Goal: Find contact information: Find contact information

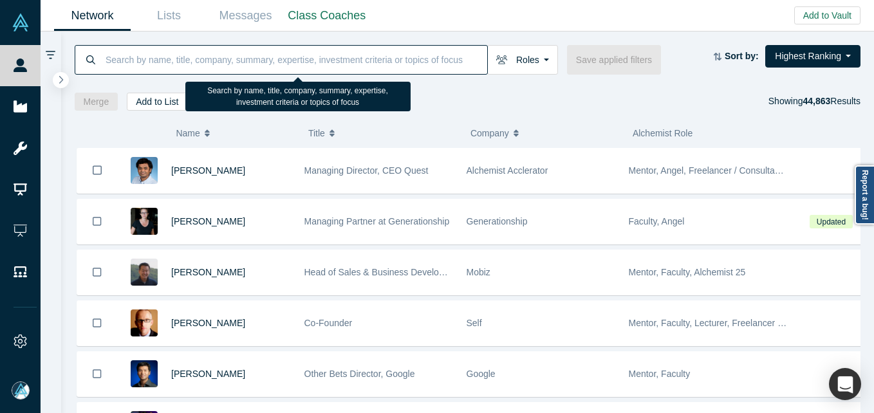
paste input "[PERSON_NAME][EMAIL_ADDRESS][DOMAIN_NAME]"
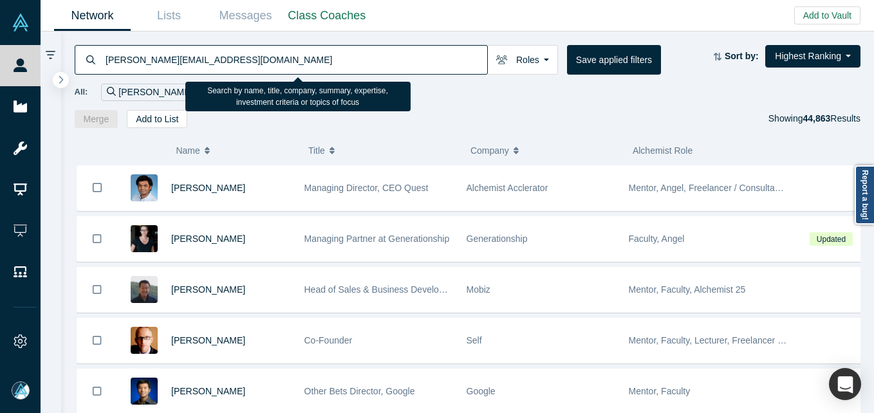
click at [229, 51] on input "[PERSON_NAME][EMAIL_ADDRESS][DOMAIN_NAME]" at bounding box center [295, 59] width 383 height 30
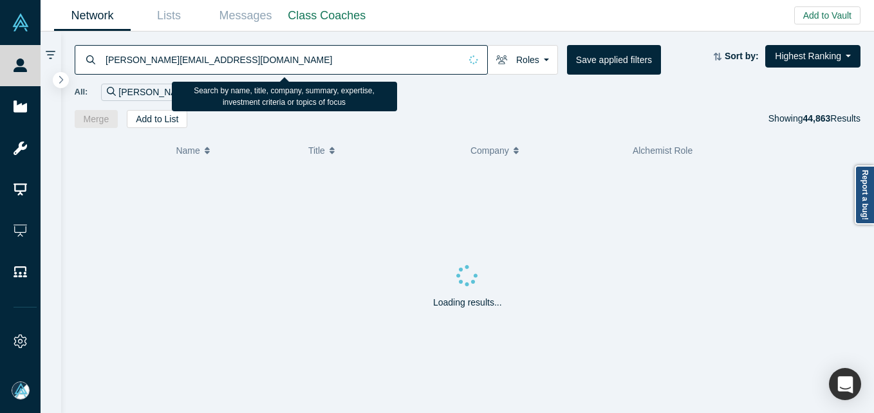
drag, startPoint x: 107, startPoint y: 62, endPoint x: 148, endPoint y: 62, distance: 40.5
click at [108, 62] on input "[PERSON_NAME][EMAIL_ADDRESS][DOMAIN_NAME]" at bounding box center [282, 59] width 356 height 30
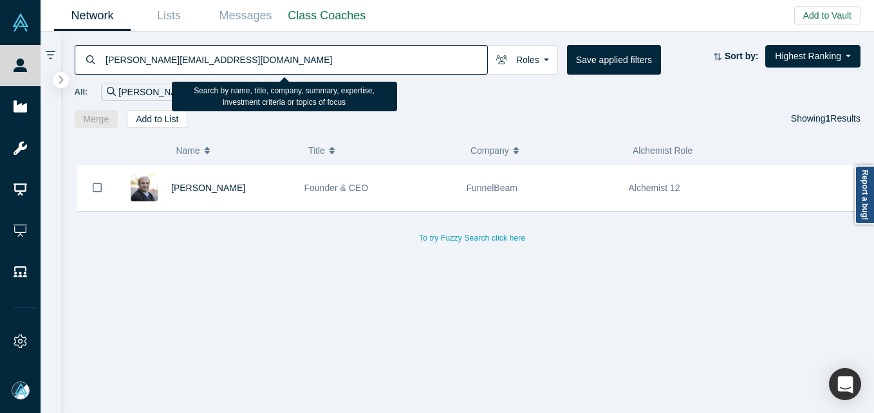
click at [263, 62] on input "[PERSON_NAME][EMAIL_ADDRESS][DOMAIN_NAME]" at bounding box center [295, 59] width 383 height 30
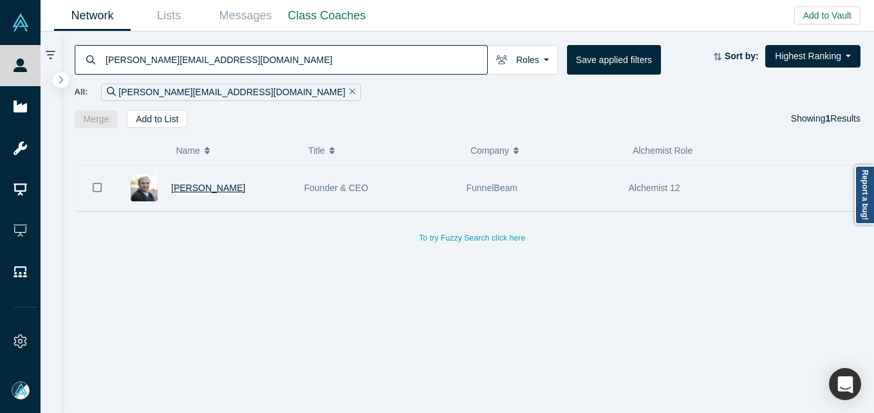
type input "[PERSON_NAME][EMAIL_ADDRESS][DOMAIN_NAME]"
click at [186, 188] on span "[PERSON_NAME]" at bounding box center [208, 188] width 74 height 10
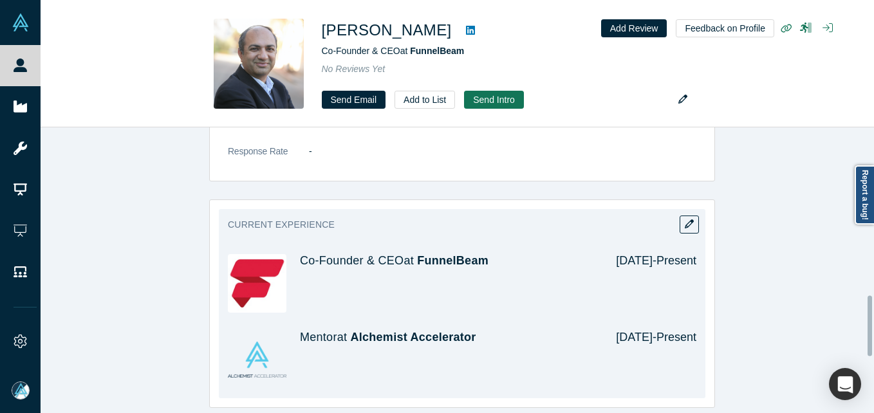
scroll to position [579, 0]
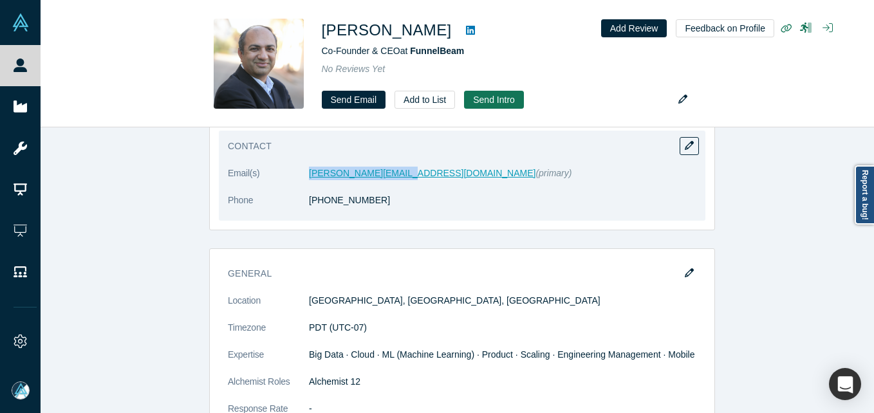
drag, startPoint x: 290, startPoint y: 177, endPoint x: 395, endPoint y: 175, distance: 104.9
click at [395, 175] on dl "Email(s) [PERSON_NAME][EMAIL_ADDRESS][DOMAIN_NAME] (primary) Phone [PHONE_NUMBE…" at bounding box center [462, 194] width 468 height 54
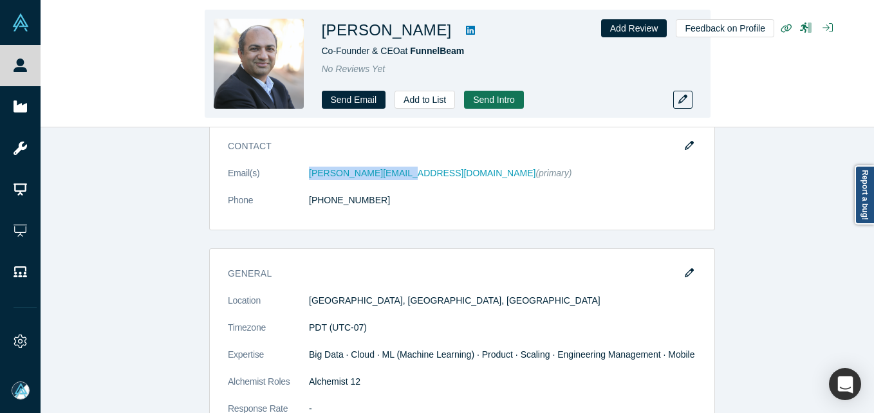
copy dl "[PERSON_NAME][EMAIL_ADDRESS][DOMAIN_NAME]"
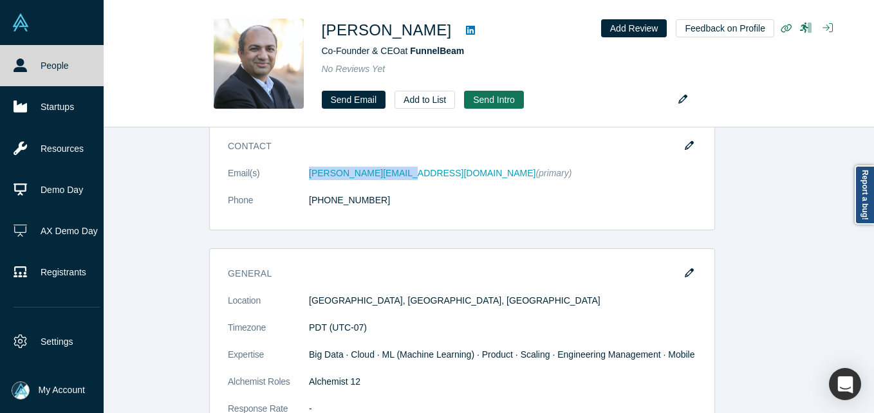
click at [44, 78] on link "People" at bounding box center [56, 65] width 113 height 41
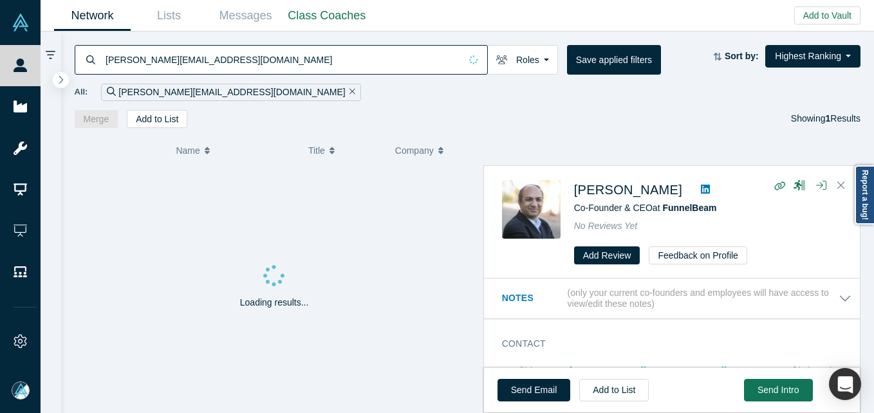
click at [176, 45] on input "[PERSON_NAME][EMAIL_ADDRESS][DOMAIN_NAME]" at bounding box center [282, 59] width 356 height 30
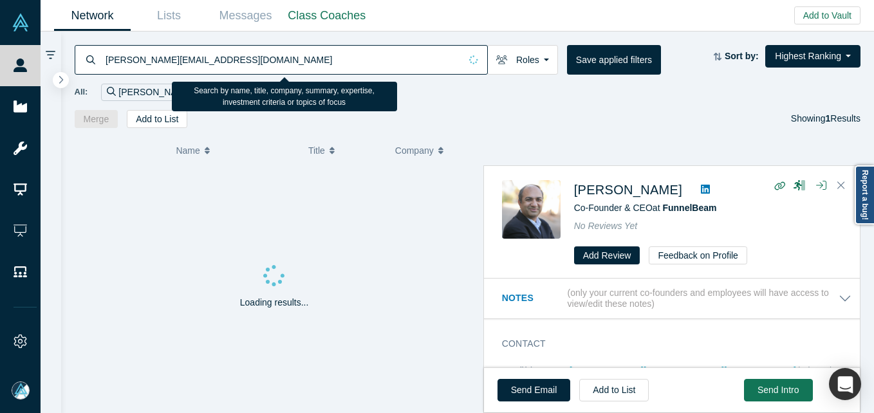
click at [171, 49] on input "[PERSON_NAME][EMAIL_ADDRESS][DOMAIN_NAME]" at bounding box center [282, 59] width 356 height 30
drag, startPoint x: 171, startPoint y: 49, endPoint x: 177, endPoint y: 53, distance: 7.3
click at [171, 50] on input "[PERSON_NAME][EMAIL_ADDRESS][DOMAIN_NAME]" at bounding box center [282, 59] width 356 height 30
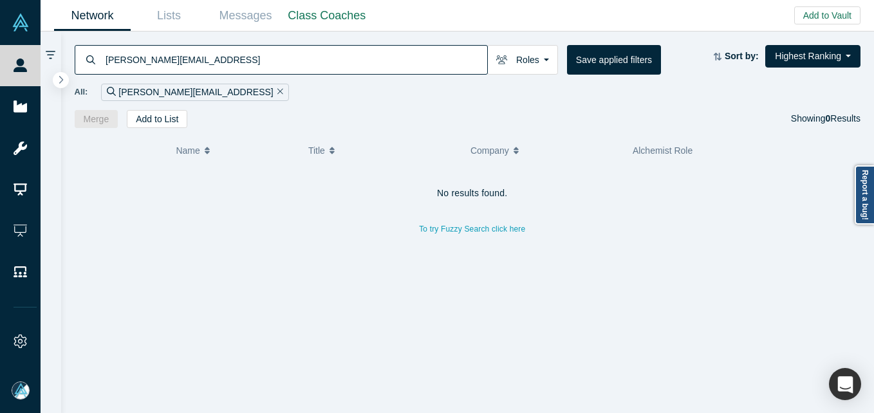
click at [189, 60] on input "[PERSON_NAME][EMAIL_ADDRESS]" at bounding box center [295, 59] width 383 height 30
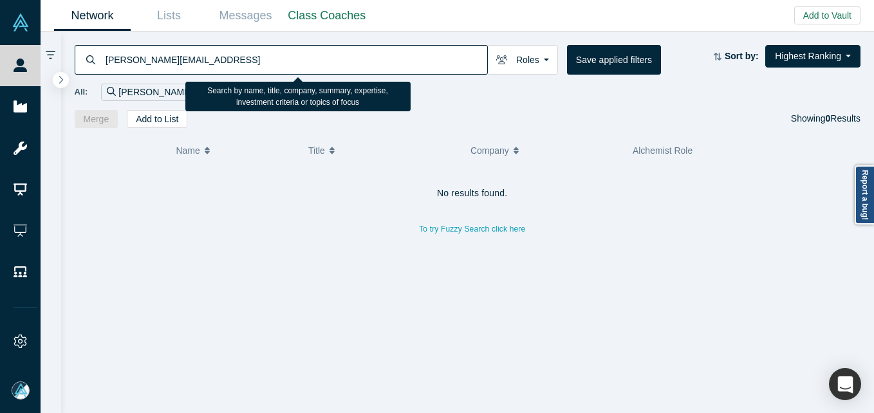
click at [189, 60] on input "[PERSON_NAME][EMAIL_ADDRESS]" at bounding box center [295, 59] width 383 height 30
click at [107, 51] on input "[PERSON_NAME]" at bounding box center [295, 59] width 383 height 30
click at [209, 57] on input "[PERSON_NAME]" at bounding box center [295, 59] width 383 height 30
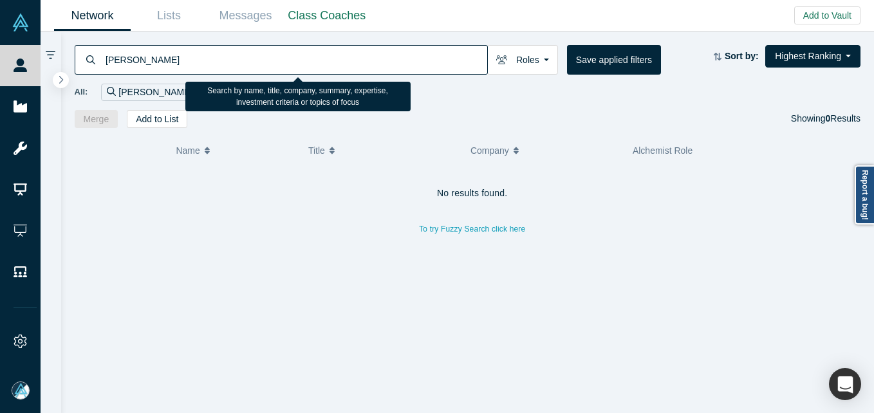
click at [209, 57] on input "[PERSON_NAME]" at bounding box center [295, 59] width 383 height 30
type input "zapiens"
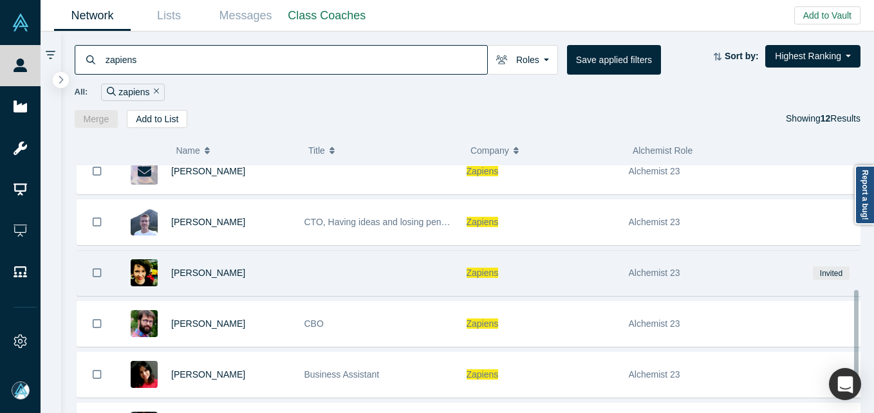
scroll to position [392, 0]
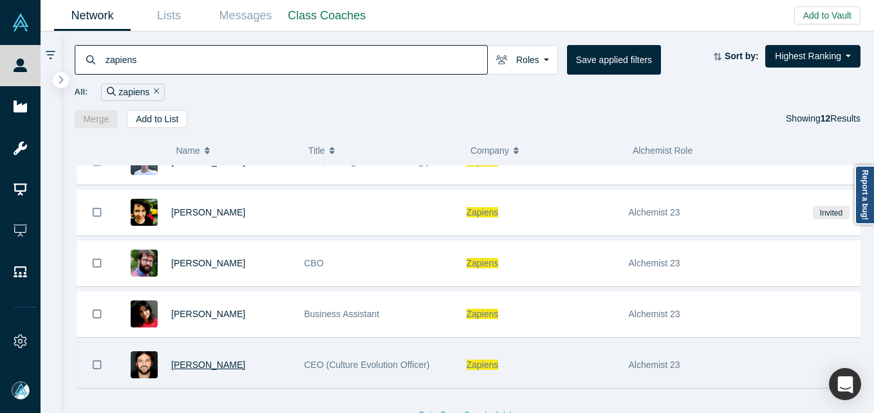
click at [192, 360] on span "[PERSON_NAME]" at bounding box center [208, 365] width 74 height 10
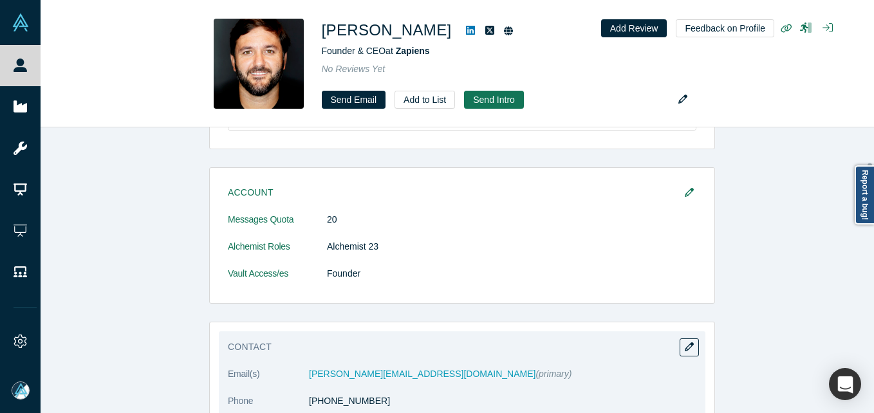
scroll to position [193, 0]
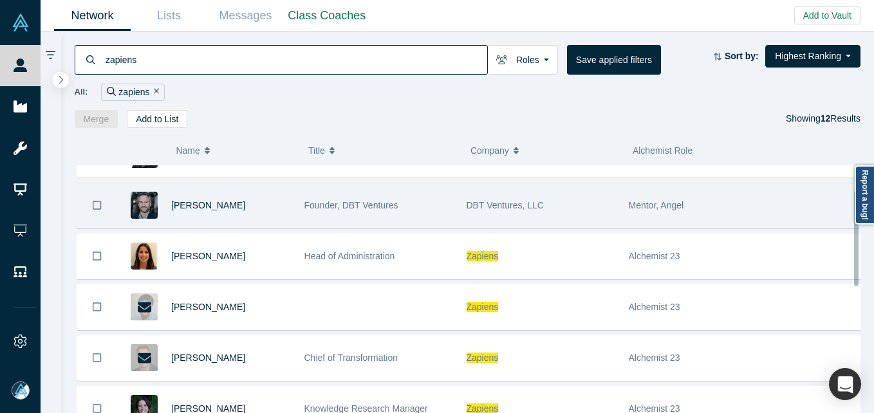
scroll to position [64, 0]
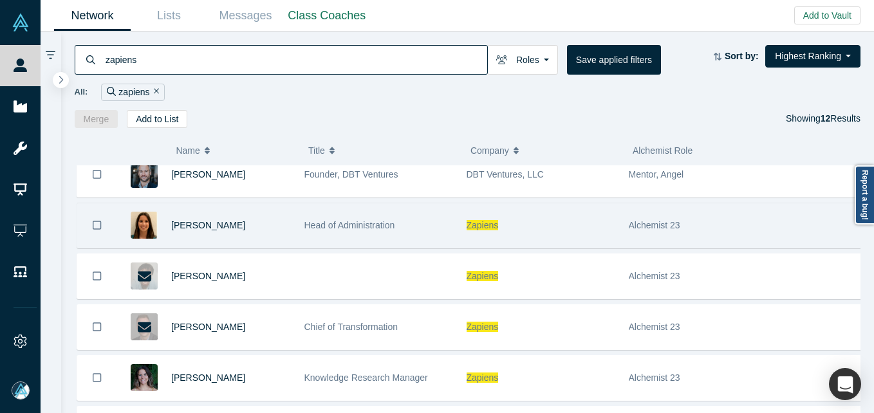
click at [247, 228] on div "[PERSON_NAME]" at bounding box center [231, 225] width 120 height 44
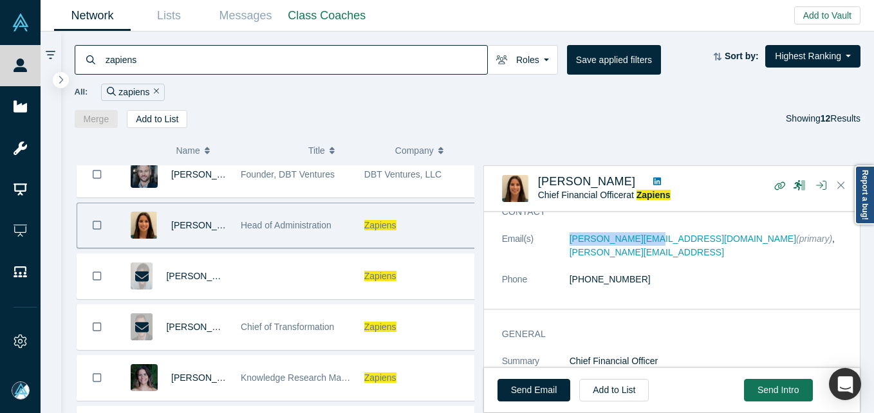
drag, startPoint x: 558, startPoint y: 252, endPoint x: 639, endPoint y: 252, distance: 81.1
click at [639, 252] on dl "Email(s) [PERSON_NAME][EMAIL_ADDRESS][DOMAIN_NAME] (primary) , [PERSON_NAME][EM…" at bounding box center [676, 266] width 349 height 68
copy dl "[PERSON_NAME][EMAIL_ADDRESS][DOMAIN_NAME]"
drag, startPoint x: 752, startPoint y: 235, endPoint x: 684, endPoint y: 235, distance: 67.5
click at [684, 235] on dd "[PERSON_NAME][EMAIL_ADDRESS][DOMAIN_NAME] (primary) , [PERSON_NAME][EMAIL_ADDRE…" at bounding box center [710, 245] width 282 height 27
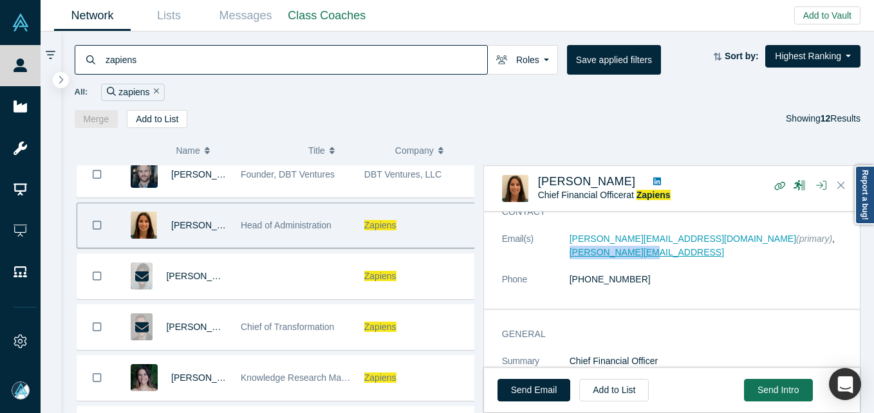
copy link "[PERSON_NAME][EMAIL_ADDRESS]"
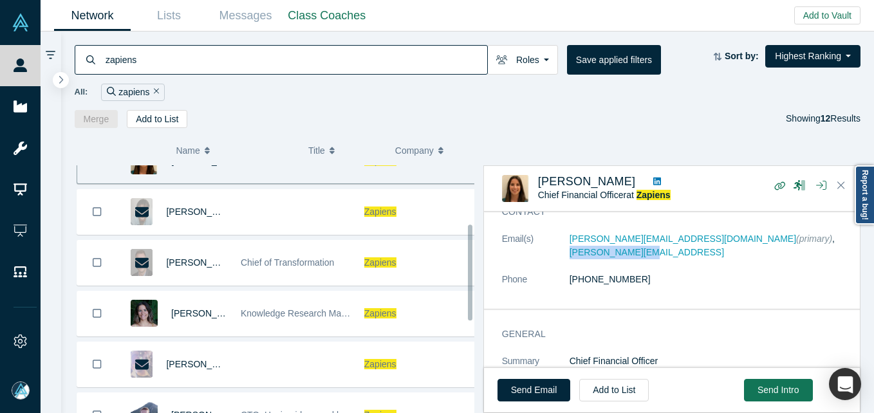
scroll to position [193, 0]
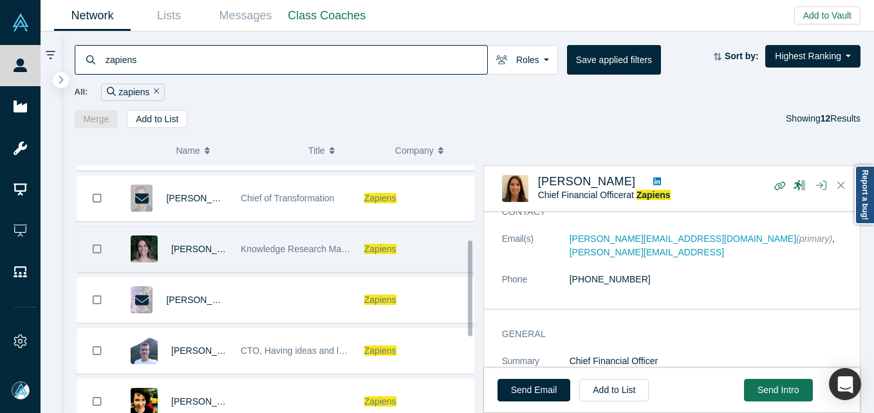
click at [425, 248] on div "Zapiens" at bounding box center [419, 249] width 110 height 44
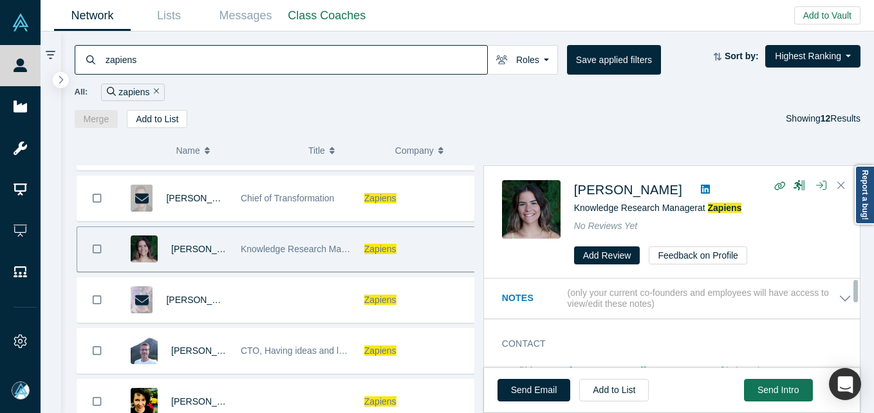
scroll to position [64, 0]
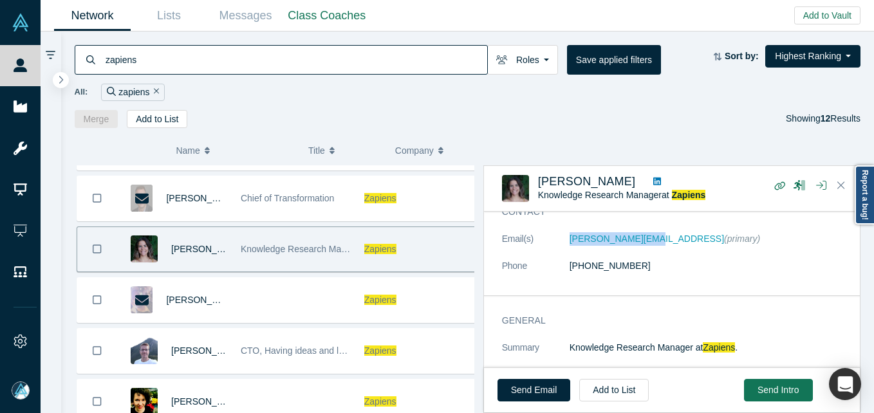
drag, startPoint x: 549, startPoint y: 241, endPoint x: 639, endPoint y: 244, distance: 90.8
click at [639, 244] on dl "Email(s) [PERSON_NAME][EMAIL_ADDRESS] (primary) Phone [PHONE_NUMBER]" at bounding box center [676, 259] width 349 height 54
copy dl "[PERSON_NAME][EMAIL_ADDRESS]"
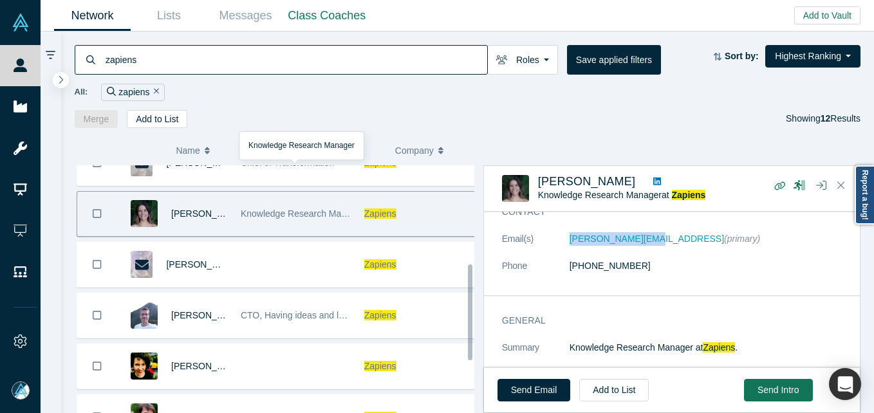
scroll to position [257, 0]
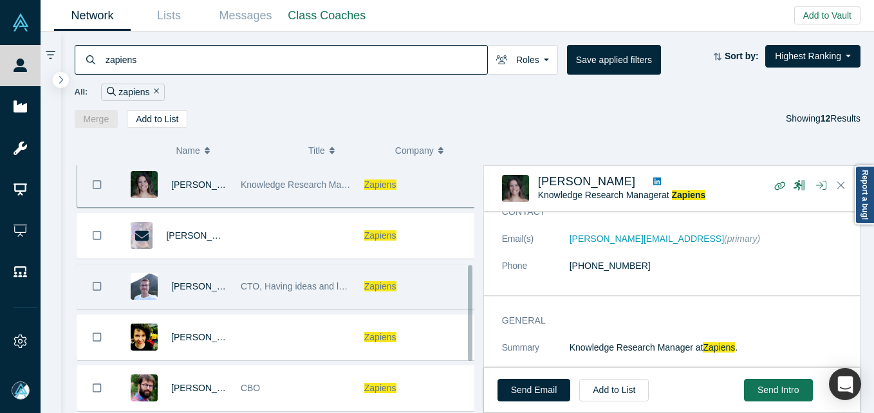
click at [243, 302] on div "CTO, Having ideas and losing pens are my strengths" at bounding box center [296, 286] width 110 height 44
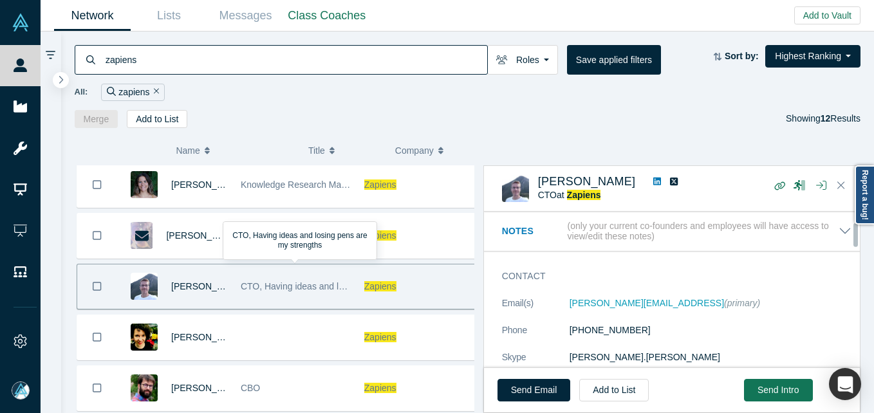
scroll to position [64, 0]
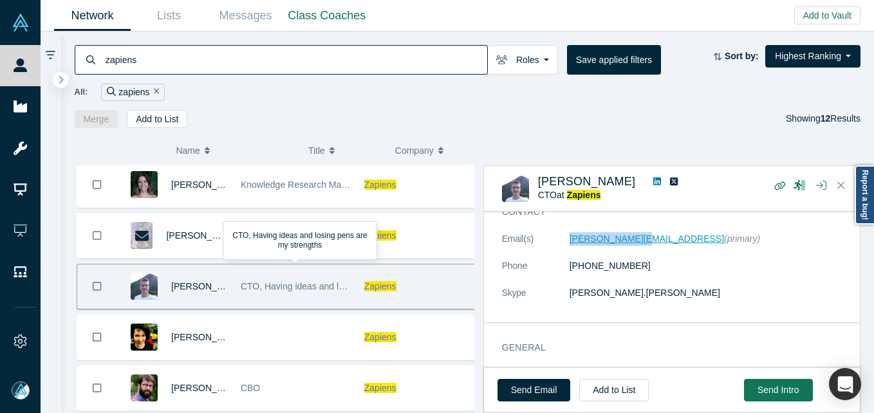
drag, startPoint x: 552, startPoint y: 246, endPoint x: 632, endPoint y: 239, distance: 80.0
click at [632, 239] on dl "Email(s) [PERSON_NAME][EMAIL_ADDRESS] (primary) Phone [PHONE_NUMBER] [PERSON_NA…" at bounding box center [676, 272] width 349 height 81
copy dl "[PERSON_NAME][EMAIL_ADDRESS]"
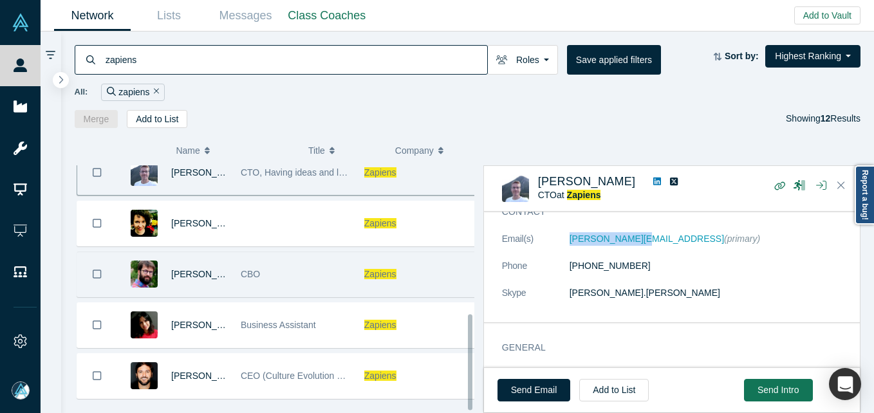
scroll to position [386, 0]
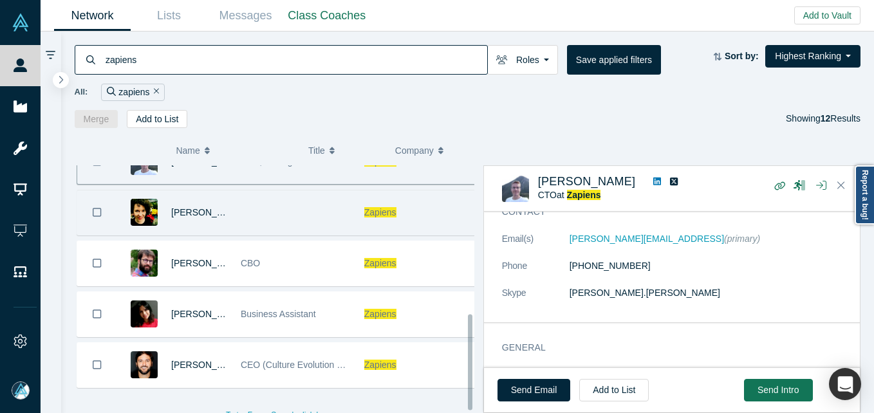
click at [255, 223] on div at bounding box center [296, 212] width 124 height 44
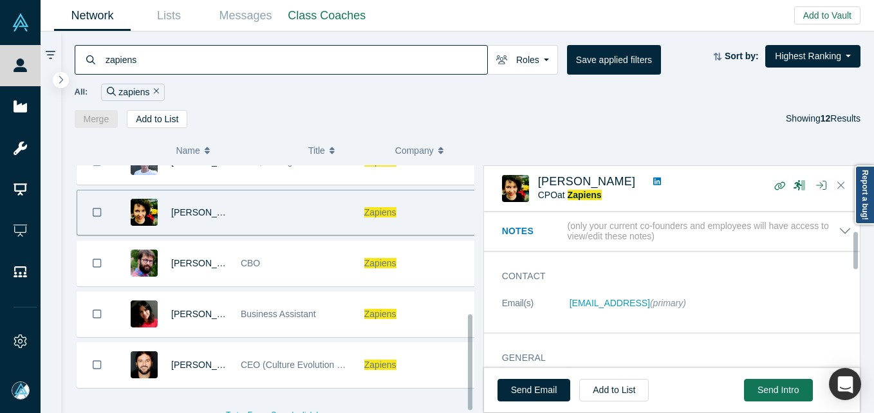
scroll to position [64, 0]
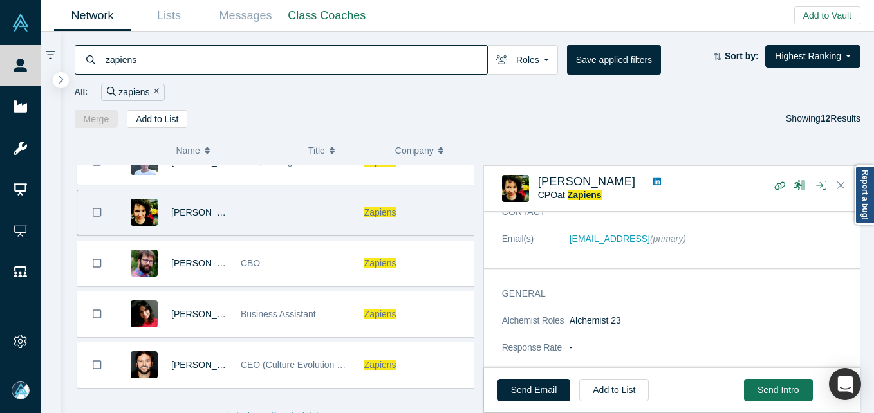
drag, startPoint x: 562, startPoint y: 240, endPoint x: 643, endPoint y: 241, distance: 81.1
click at [643, 241] on dl "Email(s) [EMAIL_ADDRESS] (primary)" at bounding box center [676, 245] width 349 height 27
copy dl "[EMAIL_ADDRESS]"
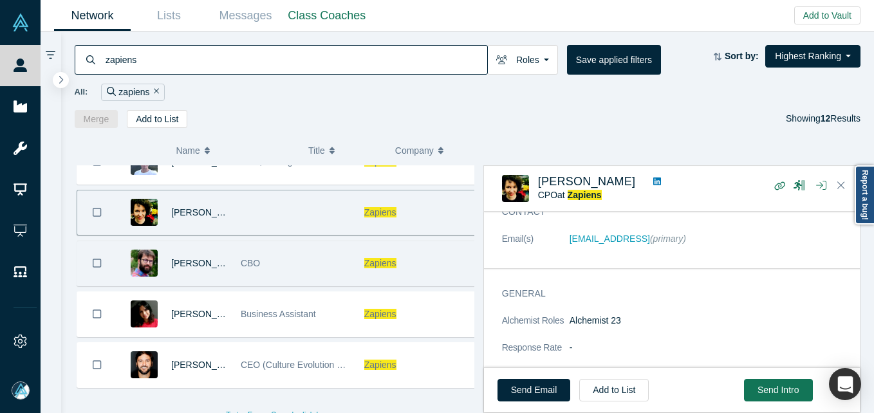
click at [291, 245] on div "CBO" at bounding box center [296, 263] width 110 height 44
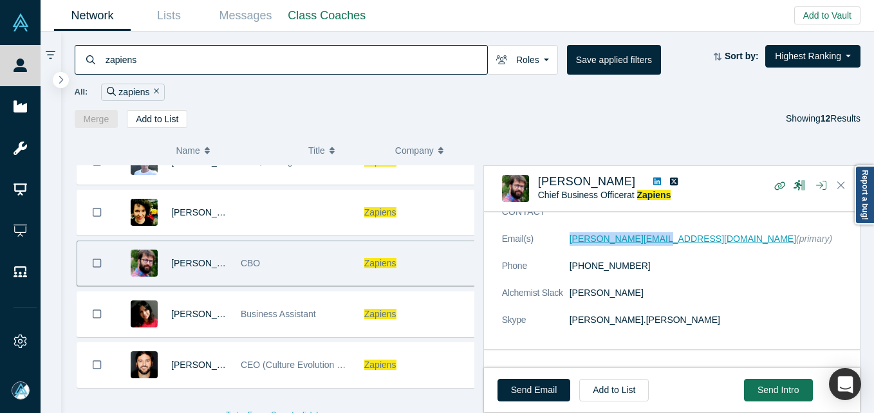
drag, startPoint x: 552, startPoint y: 239, endPoint x: 648, endPoint y: 243, distance: 96.6
click at [648, 243] on dl "Email(s) [PERSON_NAME][EMAIL_ADDRESS][DOMAIN_NAME] (primary) Phone [PHONE_NUMBE…" at bounding box center [676, 286] width 349 height 108
copy dl "[PERSON_NAME][EMAIL_ADDRESS][DOMAIN_NAME]"
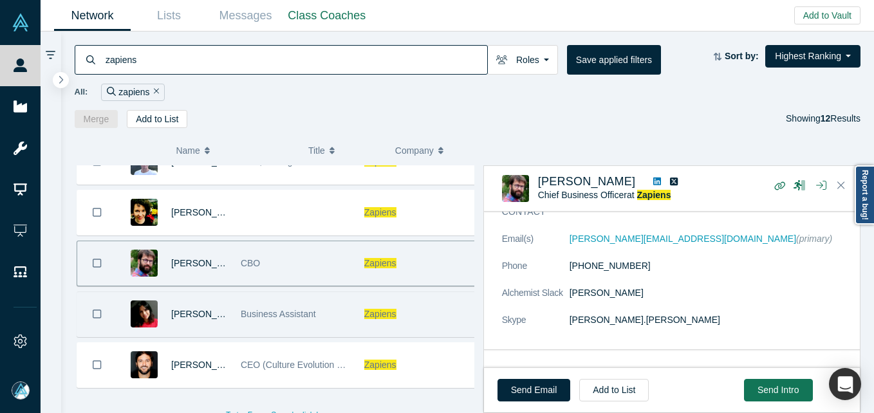
click at [307, 328] on div "Business Assistant" at bounding box center [296, 314] width 110 height 44
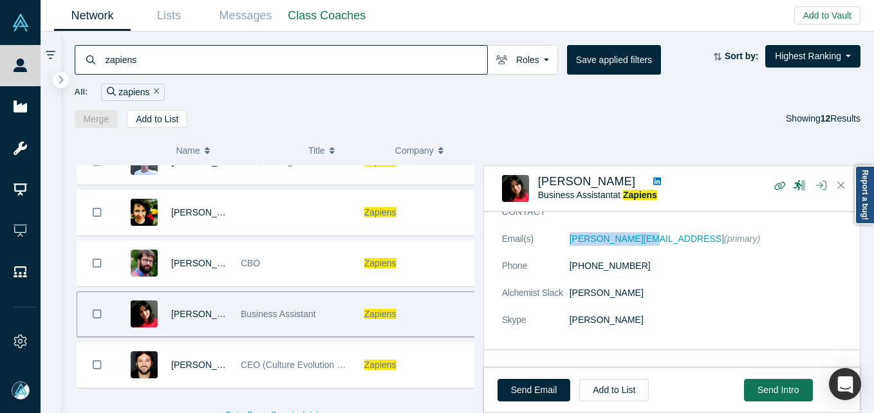
drag, startPoint x: 551, startPoint y: 241, endPoint x: 637, endPoint y: 244, distance: 86.9
click at [637, 244] on dl "Email(s) [PERSON_NAME][EMAIL_ADDRESS] (primary) Phone [PHONE_NUMBER] Alchemist …" at bounding box center [676, 286] width 349 height 108
copy dl "[PERSON_NAME][EMAIL_ADDRESS]"
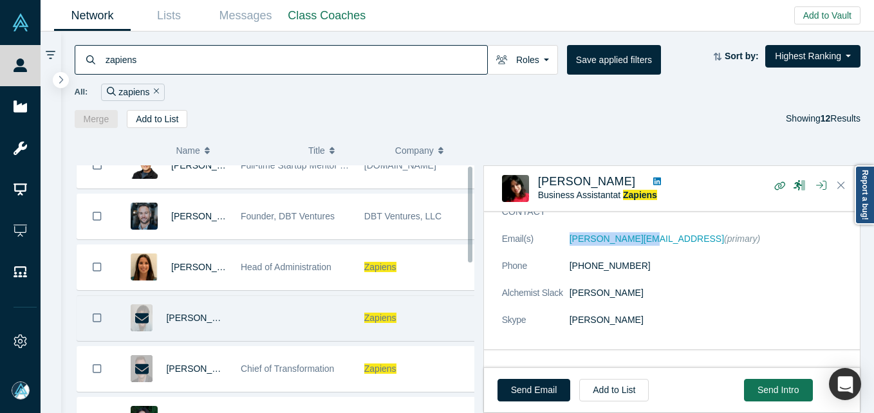
scroll to position [0, 0]
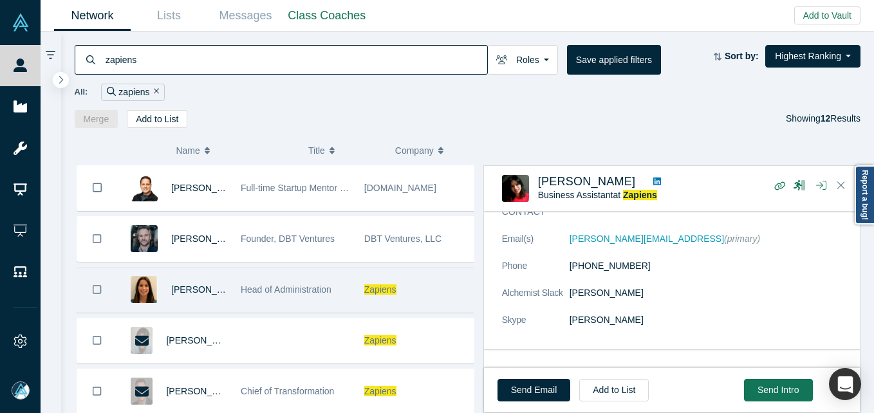
click at [257, 289] on span "Head of Administration" at bounding box center [286, 289] width 91 height 10
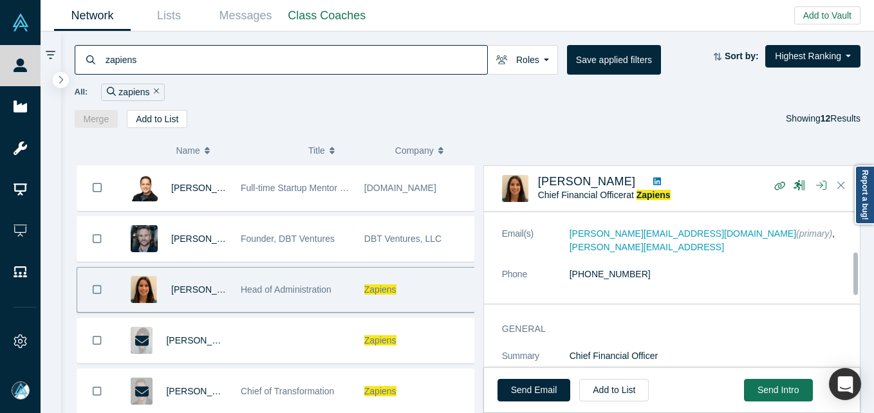
scroll to position [64, 0]
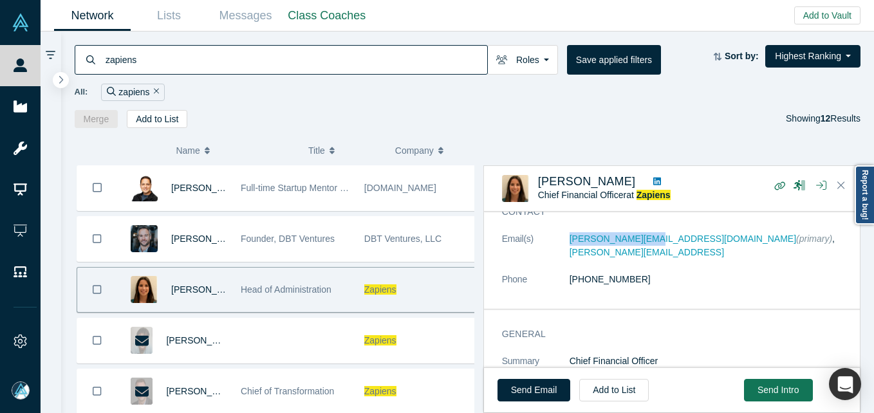
drag, startPoint x: 555, startPoint y: 237, endPoint x: 641, endPoint y: 246, distance: 87.3
click at [641, 246] on dl "Email(s) [PERSON_NAME][EMAIL_ADDRESS][DOMAIN_NAME] (primary) , [PERSON_NAME][EM…" at bounding box center [676, 266] width 349 height 68
copy dl "[PERSON_NAME][EMAIL_ADDRESS][DOMAIN_NAME]"
click at [166, 59] on input "zapiens" at bounding box center [295, 59] width 383 height 30
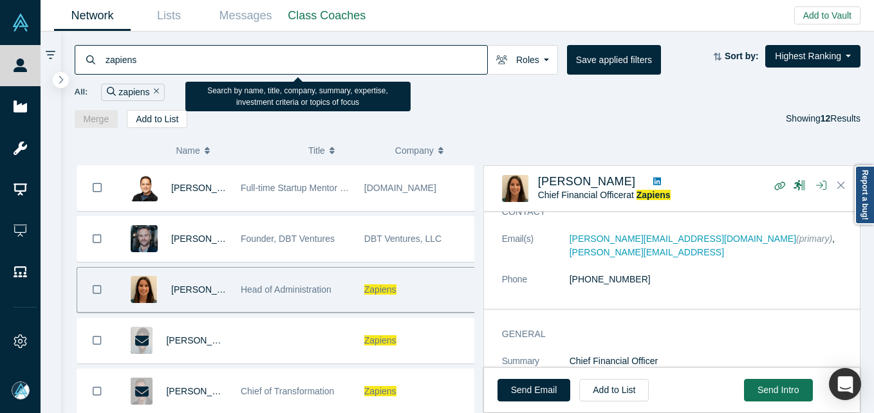
click at [166, 59] on input "zapiens" at bounding box center [295, 59] width 383 height 30
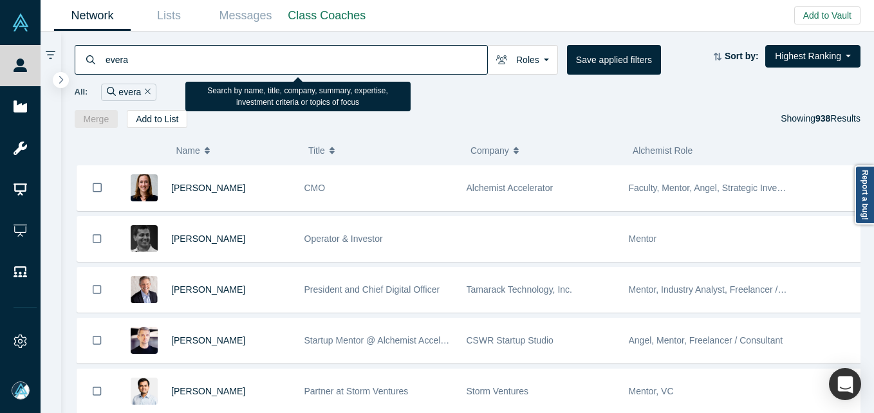
click at [223, 61] on input "evera" at bounding box center [295, 59] width 383 height 30
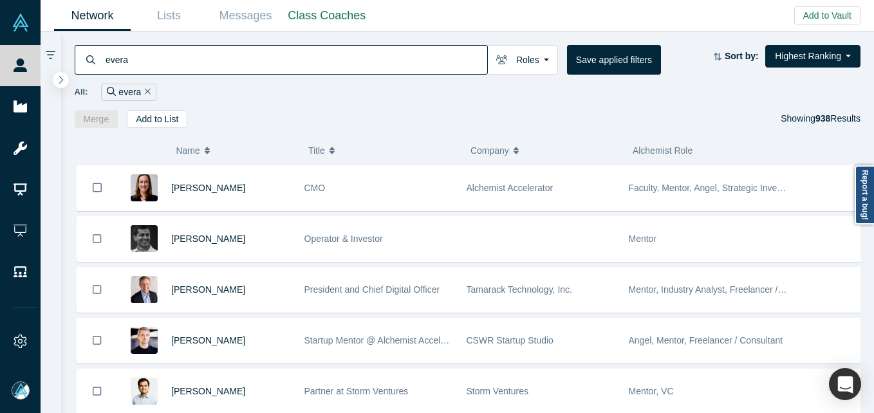
click at [163, 64] on input "evera" at bounding box center [295, 59] width 383 height 30
click at [182, 63] on input "evera" at bounding box center [295, 59] width 383 height 30
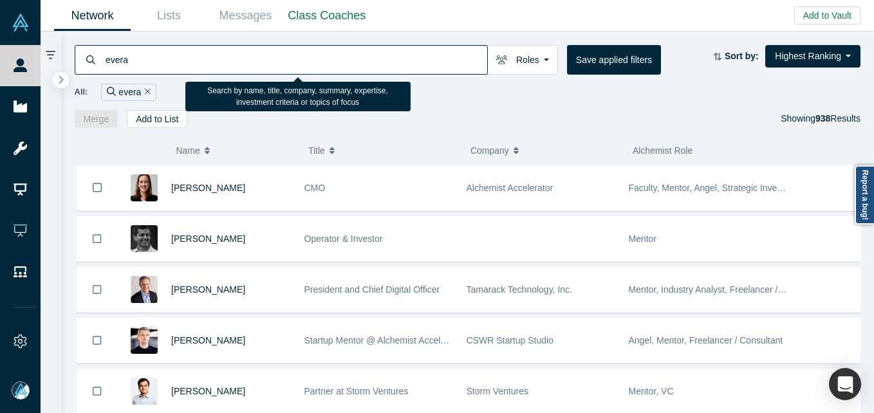
click at [182, 63] on input "evera" at bounding box center [295, 59] width 383 height 30
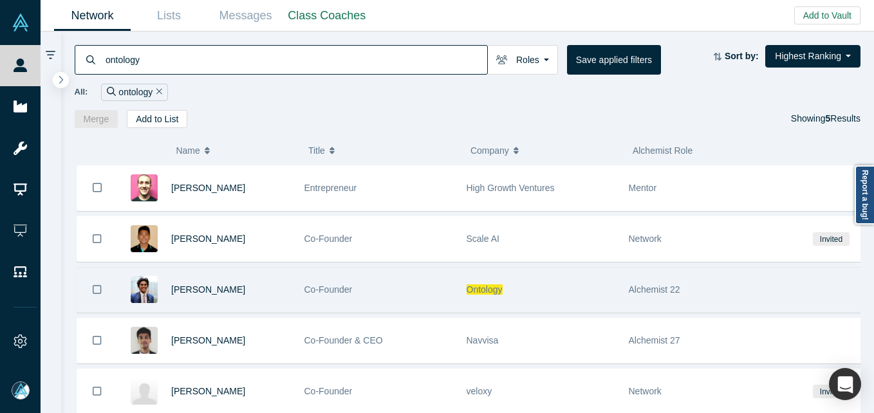
click at [275, 289] on div "[PERSON_NAME]" at bounding box center [231, 290] width 120 height 44
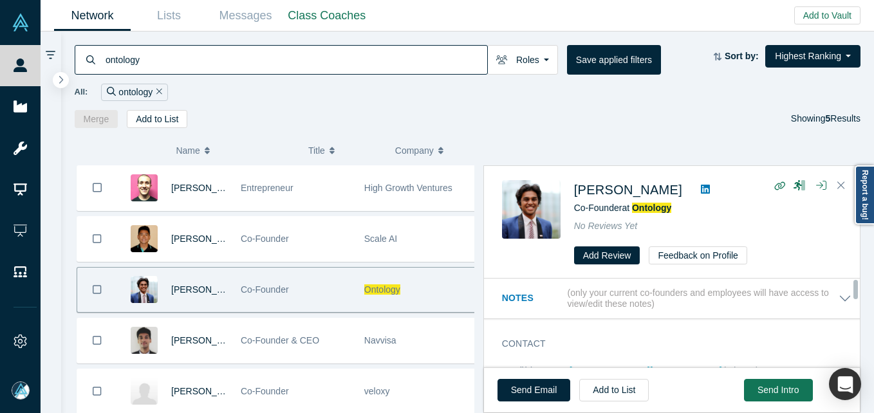
scroll to position [64, 0]
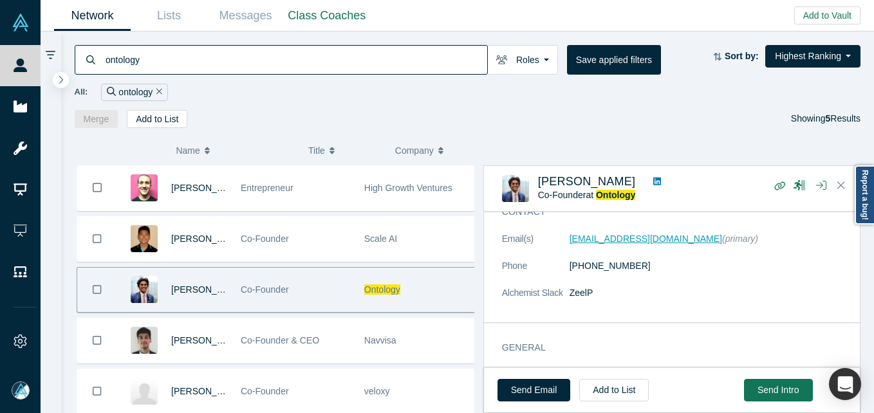
drag, startPoint x: 557, startPoint y: 235, endPoint x: 690, endPoint y: 242, distance: 133.3
click at [690, 242] on dl "Email(s) [EMAIL_ADDRESS][DOMAIN_NAME] (primary) Phone [PHONE_NUMBER] Alchemist …" at bounding box center [676, 272] width 349 height 81
copy dl "[EMAIL_ADDRESS][DOMAIN_NAME]"
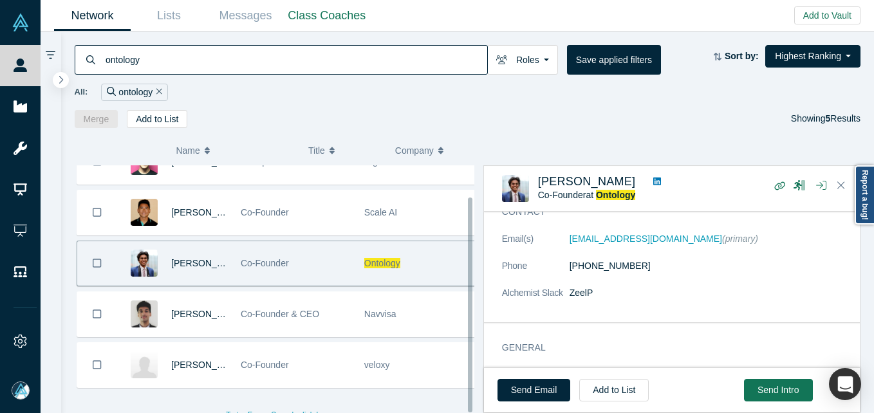
scroll to position [0, 0]
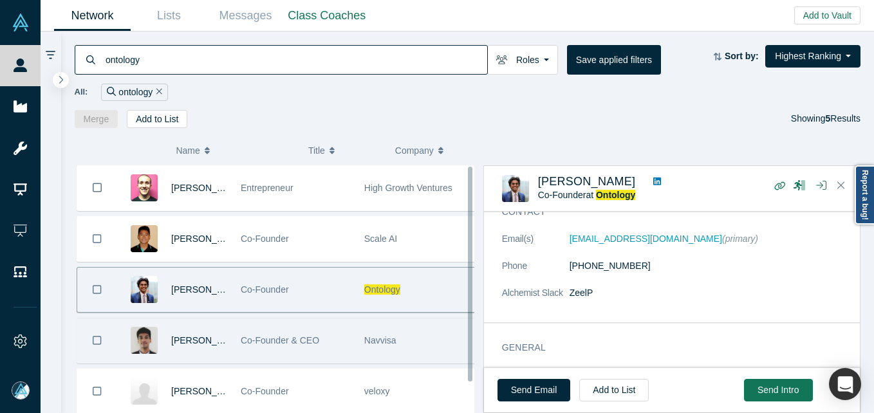
click at [318, 344] on div "Co-Founder & CEO" at bounding box center [296, 340] width 110 height 44
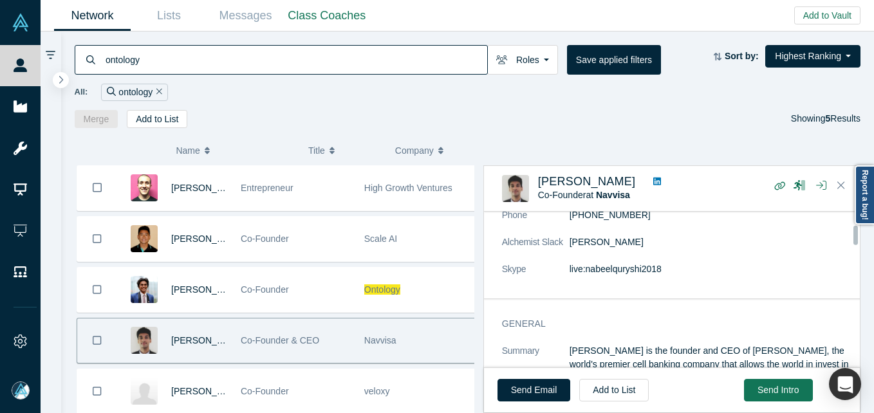
scroll to position [64, 0]
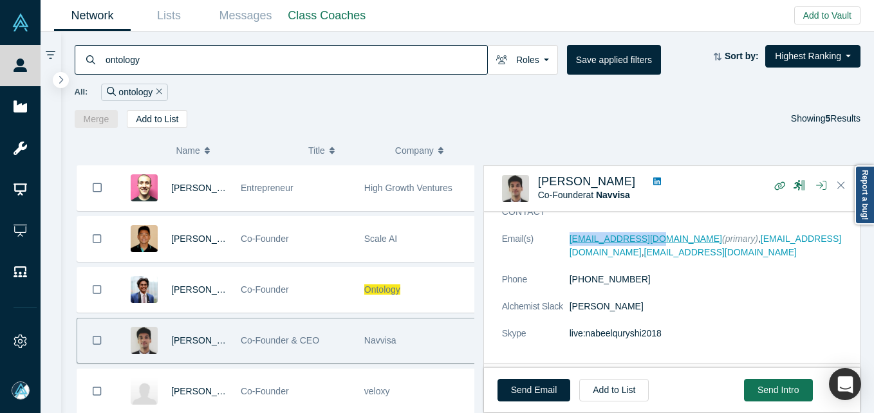
drag, startPoint x: 556, startPoint y: 238, endPoint x: 650, endPoint y: 240, distance: 94.6
click at [650, 240] on dl "Email(s) [EMAIL_ADDRESS][DOMAIN_NAME] (primary) , [EMAIL_ADDRESS][DOMAIN_NAME] …" at bounding box center [676, 293] width 349 height 122
drag, startPoint x: 733, startPoint y: 255, endPoint x: 571, endPoint y: 253, distance: 161.5
click at [571, 253] on dd "[EMAIL_ADDRESS][DOMAIN_NAME] (primary) , [EMAIL_ADDRESS][DOMAIN_NAME] , [EMAIL_…" at bounding box center [710, 245] width 282 height 27
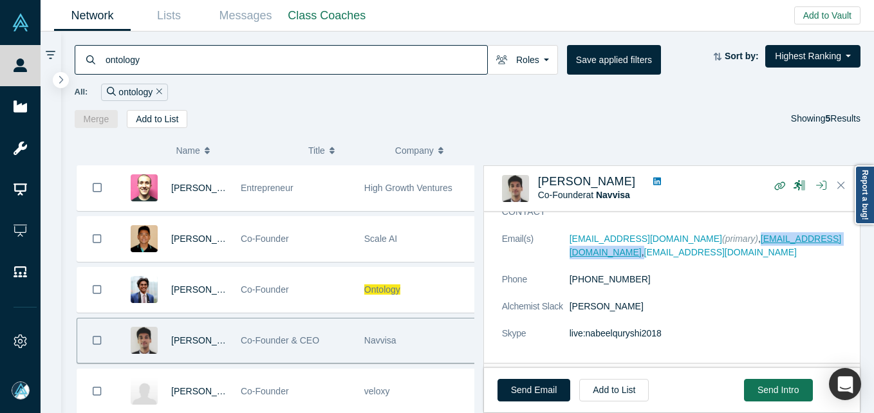
drag, startPoint x: 806, startPoint y: 234, endPoint x: 697, endPoint y: 239, distance: 109.5
click at [697, 239] on dd "[EMAIL_ADDRESS][DOMAIN_NAME] (primary) , [EMAIL_ADDRESS][DOMAIN_NAME] , [EMAIL_…" at bounding box center [710, 245] width 282 height 27
click at [285, 44] on input "ontology" at bounding box center [295, 59] width 383 height 30
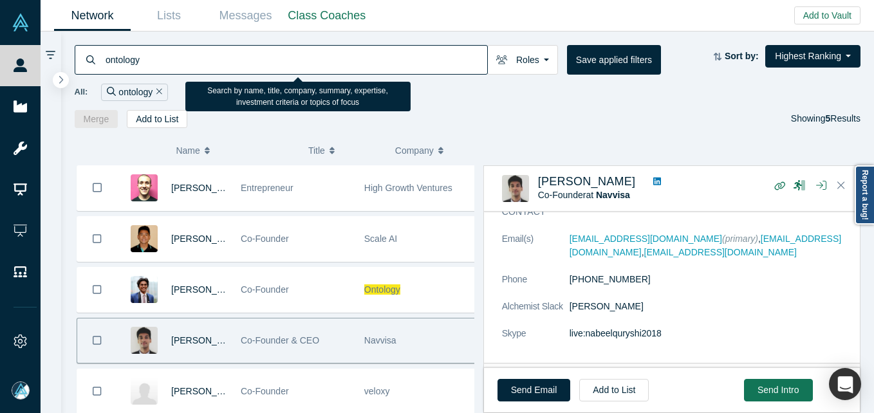
click at [285, 44] on input "ontology" at bounding box center [295, 59] width 383 height 30
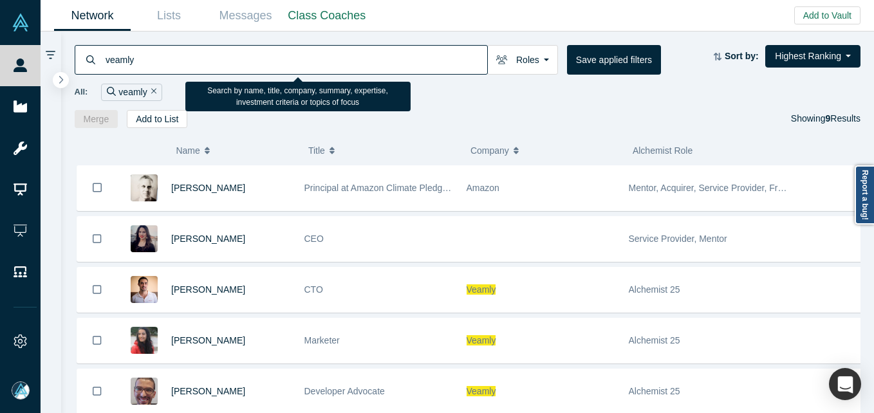
drag, startPoint x: 295, startPoint y: 78, endPoint x: 288, endPoint y: 64, distance: 15.3
click at [294, 77] on div "All: veamly" at bounding box center [468, 88] width 786 height 26
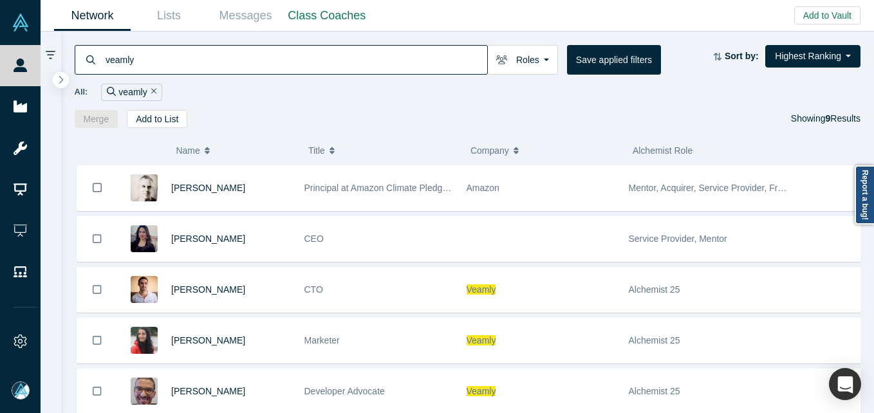
click at [287, 62] on input "veamly" at bounding box center [295, 59] width 383 height 30
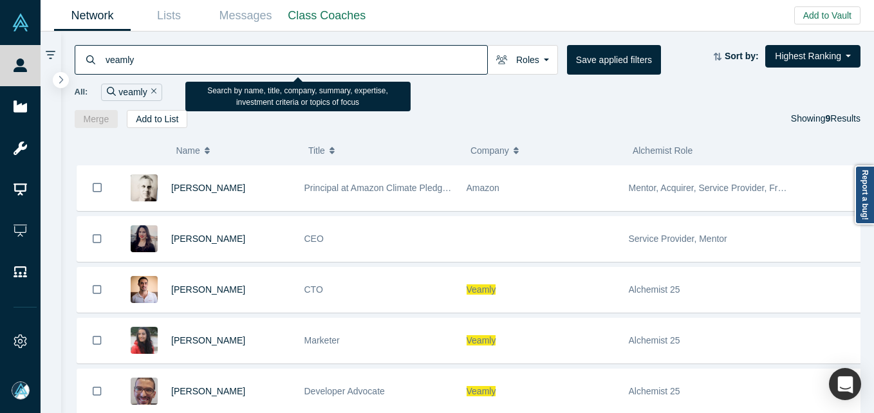
click at [287, 62] on input "veamly" at bounding box center [295, 59] width 383 height 30
click at [286, 60] on input "veamly" at bounding box center [295, 59] width 383 height 30
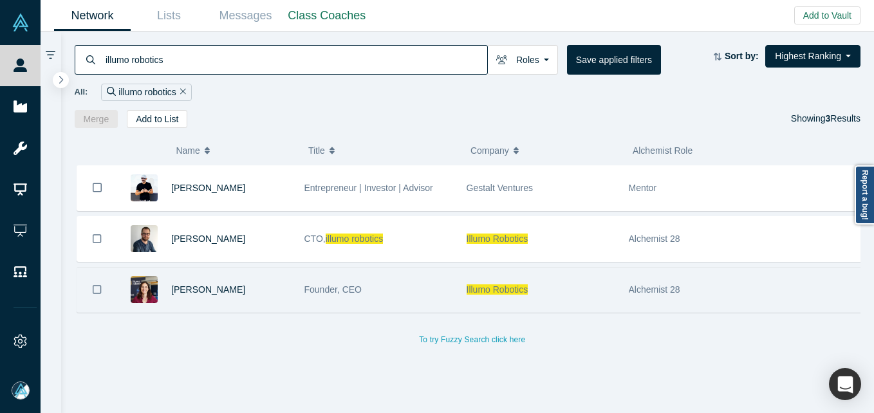
click at [249, 300] on div "[PERSON_NAME]" at bounding box center [231, 290] width 120 height 44
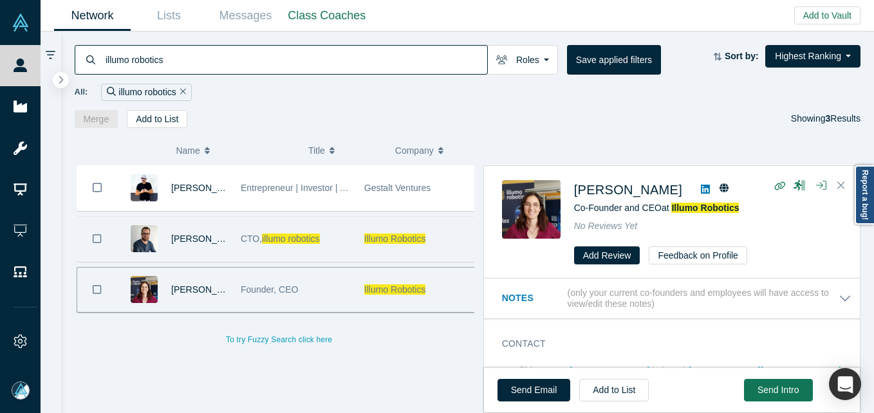
click at [339, 253] on div "CTO, illumo robotics" at bounding box center [296, 239] width 110 height 44
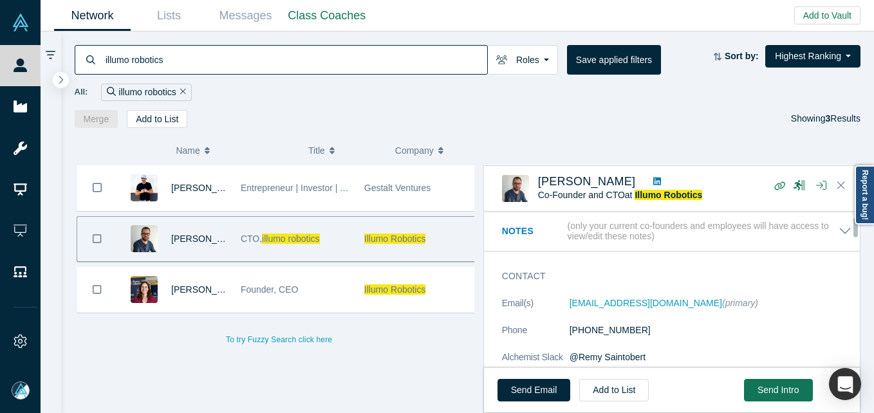
scroll to position [64, 0]
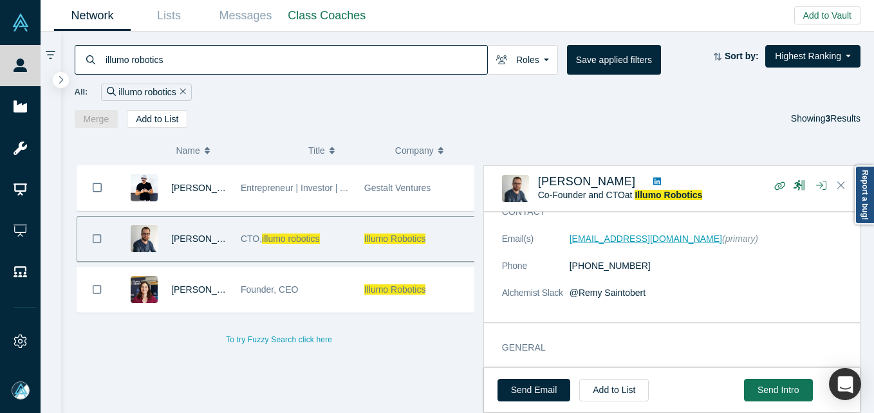
drag, startPoint x: 561, startPoint y: 239, endPoint x: 695, endPoint y: 243, distance: 133.9
click at [695, 243] on dl "Email(s) [EMAIL_ADDRESS][DOMAIN_NAME] (primary) Phone [PHONE_NUMBER] Alchemist …" at bounding box center [676, 272] width 349 height 81
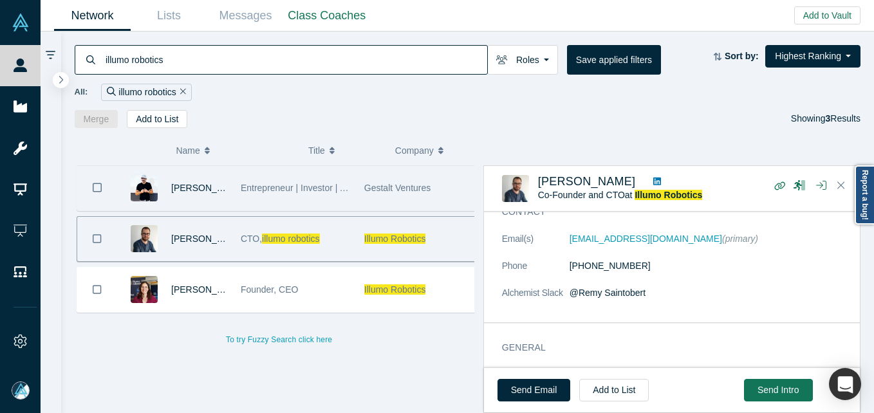
click at [241, 197] on div "Entrepreneur | Investor | Advisor" at bounding box center [296, 188] width 110 height 44
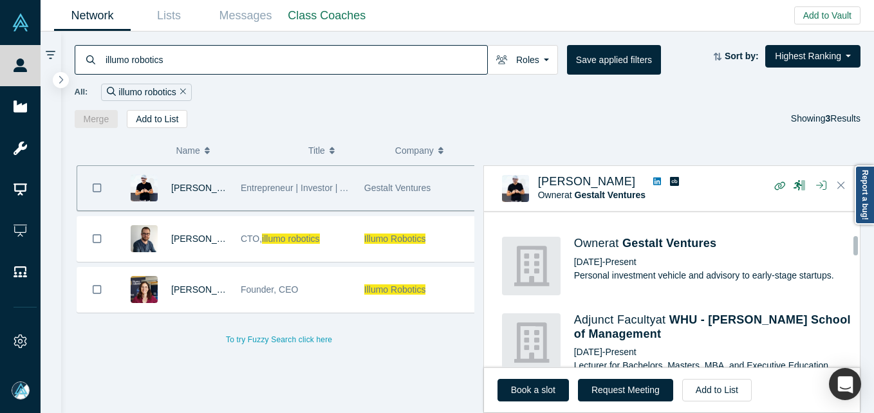
scroll to position [579, 0]
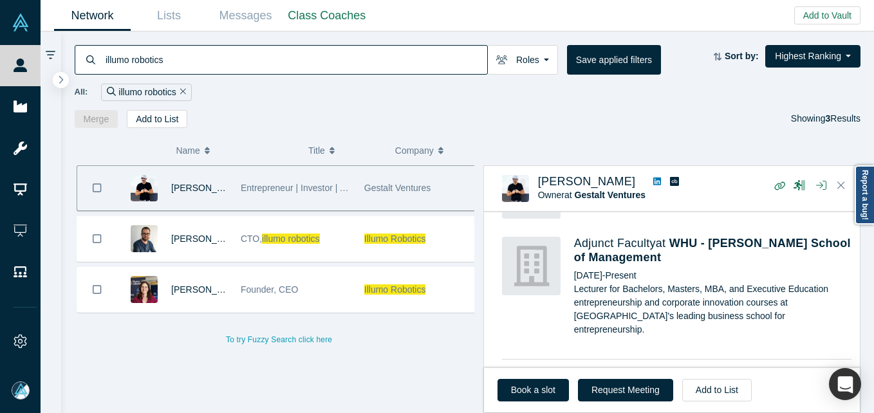
click at [226, 49] on input "illumo robotics" at bounding box center [295, 59] width 383 height 30
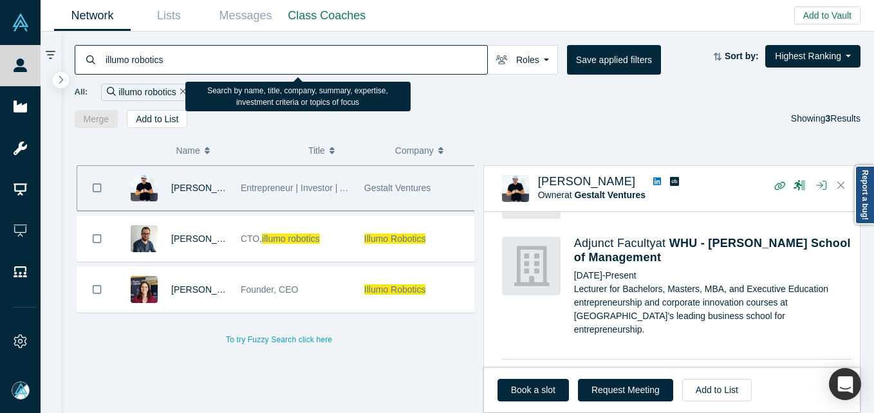
click at [223, 50] on input "illumo robotics" at bounding box center [295, 59] width 383 height 30
type input "geecko"
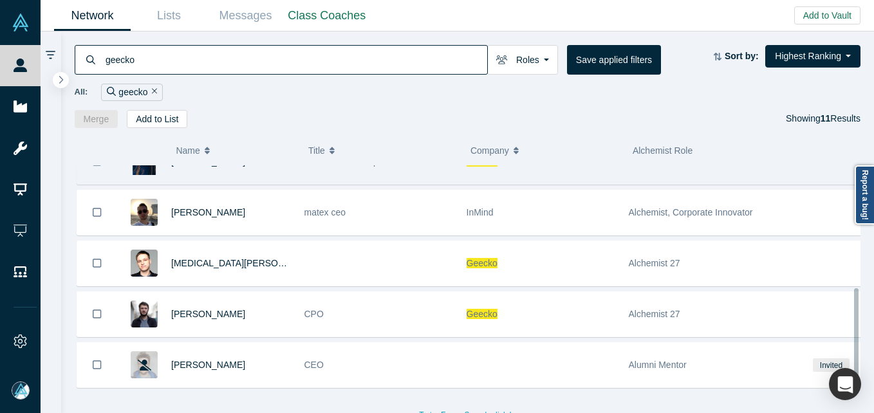
scroll to position [341, 0]
